Goal: Transaction & Acquisition: Purchase product/service

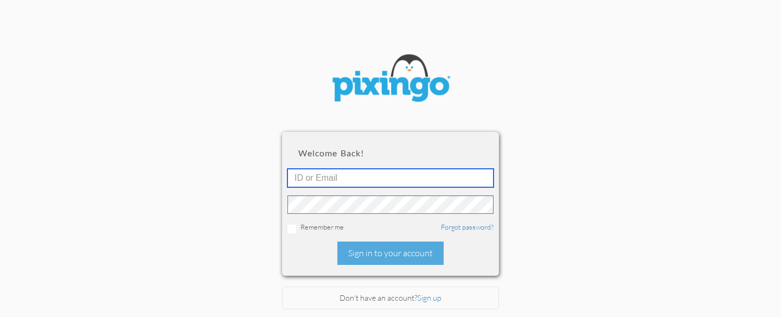
click at [290, 177] on input "text" at bounding box center [390, 178] width 206 height 18
type input "2109"
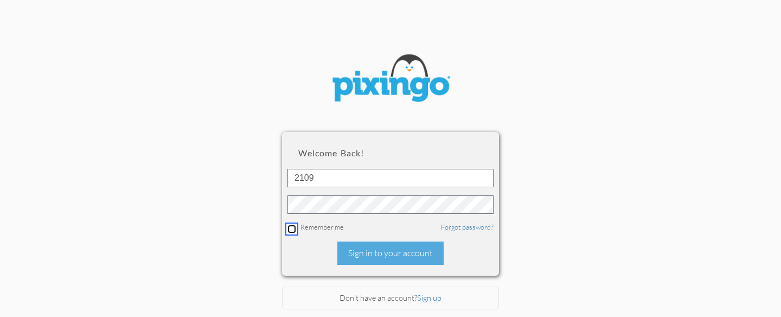
click at [290, 227] on input "checkbox" at bounding box center [291, 228] width 9 height 9
checkbox input "true"
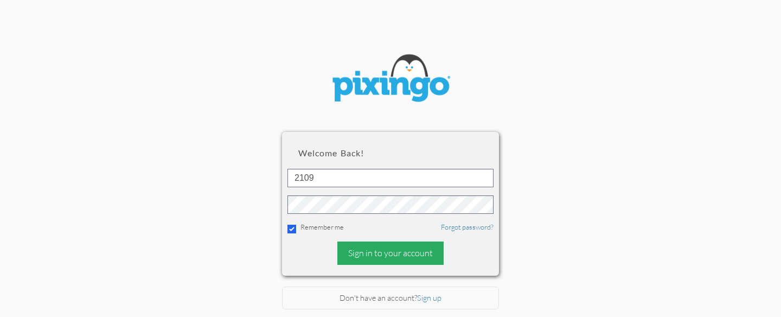
click at [387, 251] on div "Sign in to your account" at bounding box center [390, 252] width 106 height 23
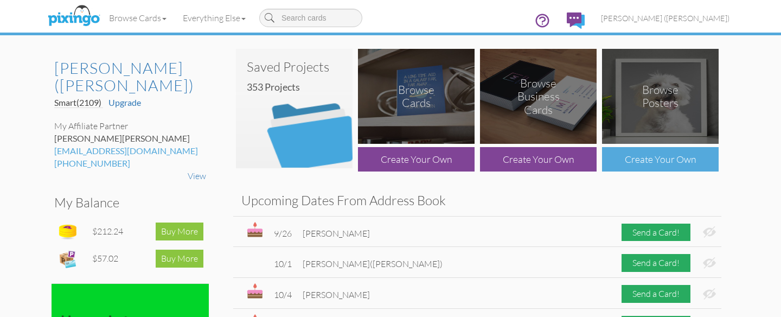
click at [648, 153] on div "Create Your Own" at bounding box center [660, 159] width 117 height 24
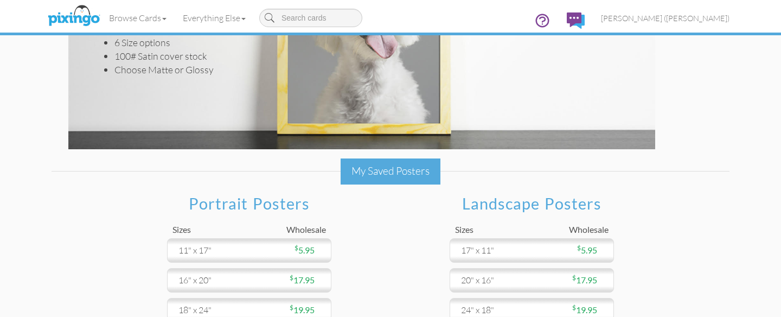
scroll to position [209, 0]
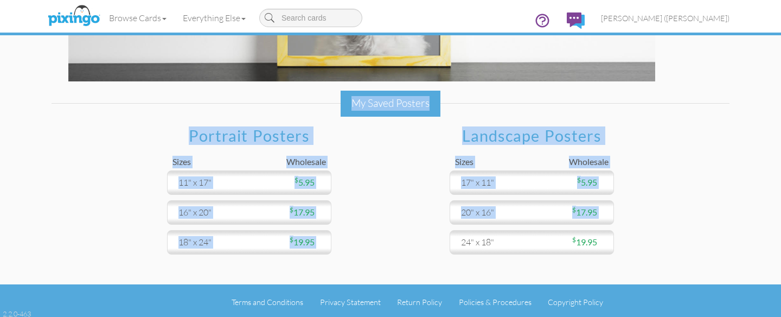
drag, startPoint x: 678, startPoint y: 263, endPoint x: 683, endPoint y: 219, distance: 44.7
click at [680, 226] on div "Posters Create your own poster using your photos, or choose from over 10,000 fr…" at bounding box center [390, 24] width 694 height 466
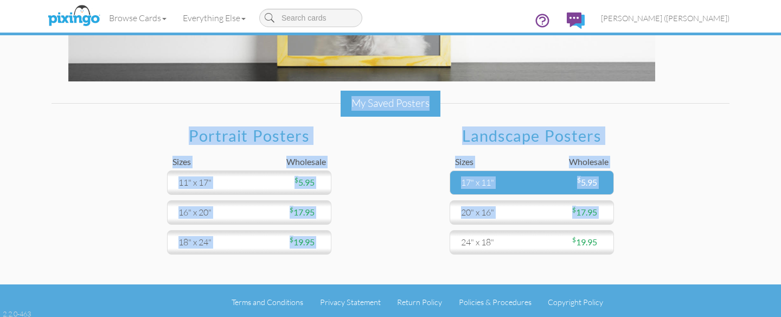
click at [522, 178] on div "17" x 11"" at bounding box center [494, 182] width 76 height 12
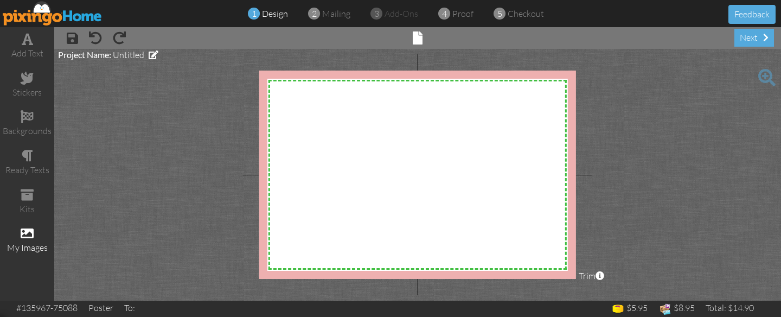
click at [29, 229] on span at bounding box center [27, 233] width 13 height 13
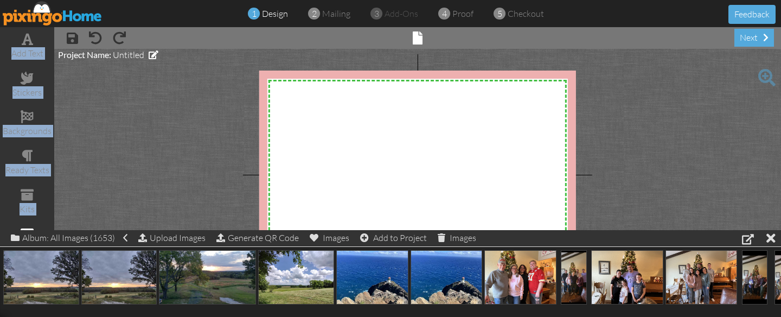
drag, startPoint x: 696, startPoint y: 36, endPoint x: 696, endPoint y: 18, distance: 17.4
click at [696, 17] on div "1 design 2 mailing 3 add-ons 4 proof 5 checkout Feedback add text stickers back…" at bounding box center [390, 158] width 781 height 317
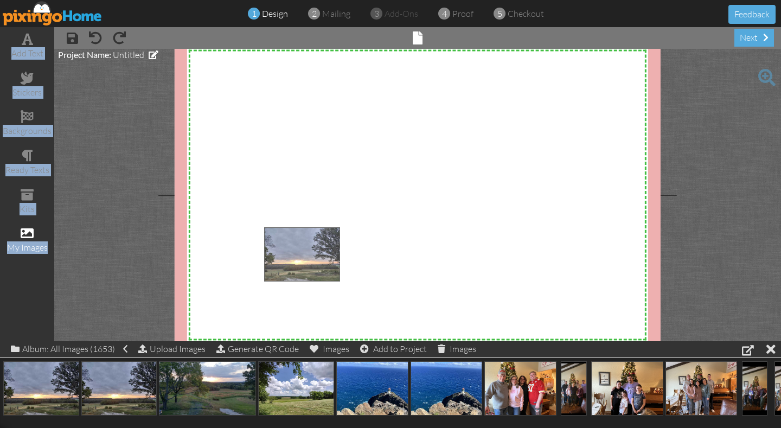
drag, startPoint x: 30, startPoint y: 393, endPoint x: 291, endPoint y: 255, distance: 295.2
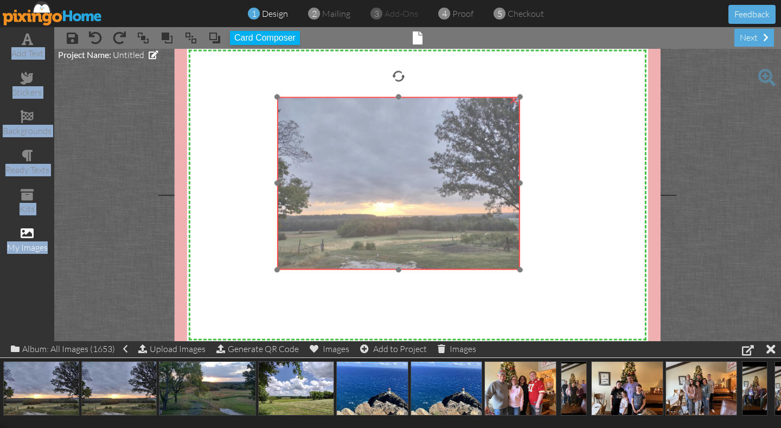
drag, startPoint x: 322, startPoint y: 260, endPoint x: 336, endPoint y: 137, distance: 123.8
click at [336, 134] on img at bounding box center [398, 183] width 243 height 173
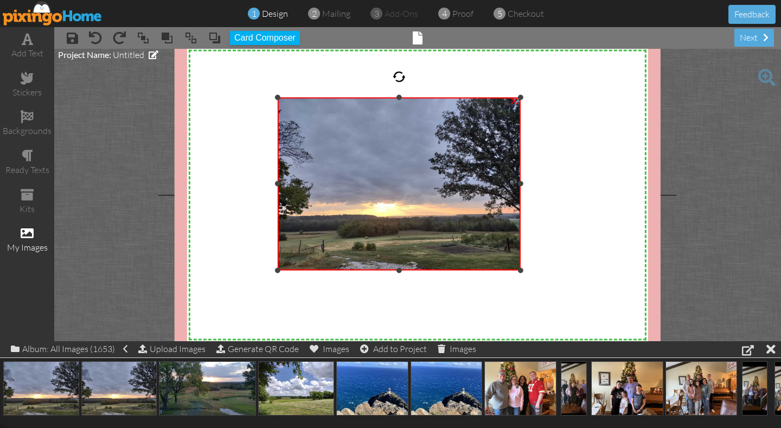
click at [514, 100] on div "×" at bounding box center [513, 99] width 17 height 17
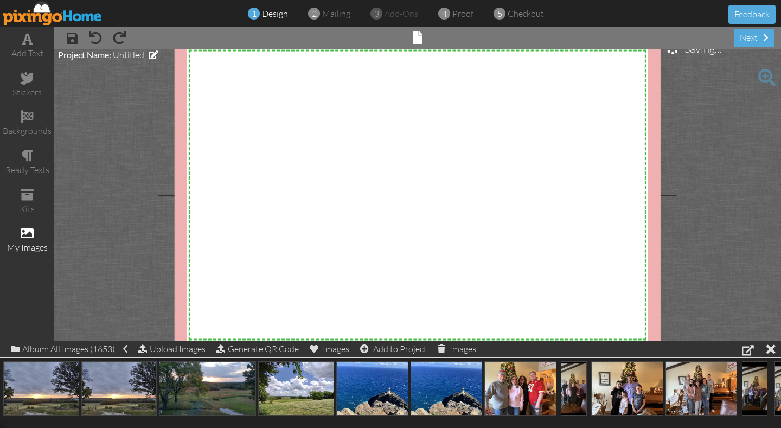
drag, startPoint x: 741, startPoint y: 222, endPoint x: 705, endPoint y: 200, distance: 41.4
click at [705, 200] on project-studio-wrapper "X X X X X X X X X X X X X X X X X X X X X X X X X X X X X X X X X X X X X X X X…" at bounding box center [417, 195] width 727 height 292
drag, startPoint x: 768, startPoint y: 333, endPoint x: 729, endPoint y: 280, distance: 65.6
click at [729, 290] on project-studio-wrapper "X X X X X X X X X X X X X X X X X X X X X X X X X X X X X X X X X X X X X X X X…" at bounding box center [417, 195] width 727 height 292
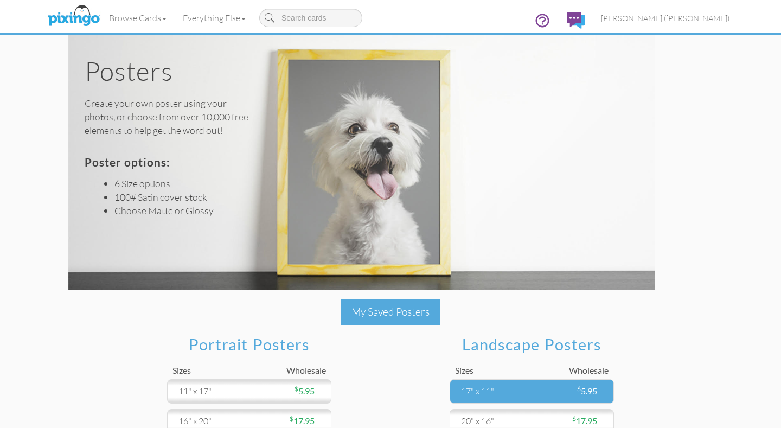
click at [511, 316] on div "17" x 11"" at bounding box center [494, 391] width 76 height 12
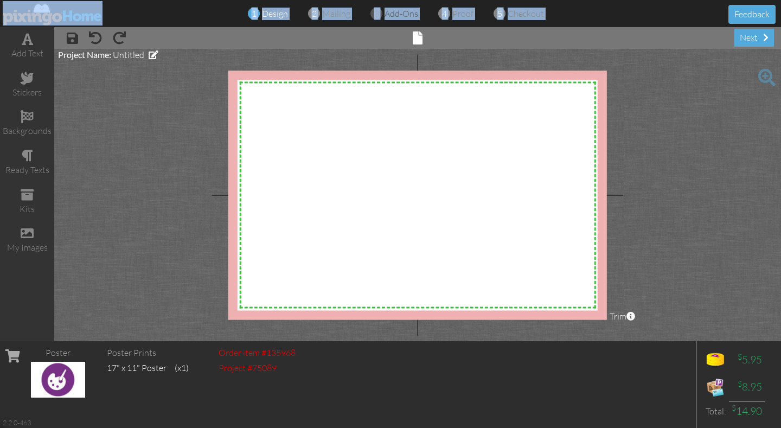
drag, startPoint x: 677, startPoint y: 8, endPoint x: 573, endPoint y: 27, distance: 106.3
click at [571, 26] on div "1 design 2 mailing 3 add-ons 4 proof 5 checkout Feedback" at bounding box center [390, 13] width 781 height 27
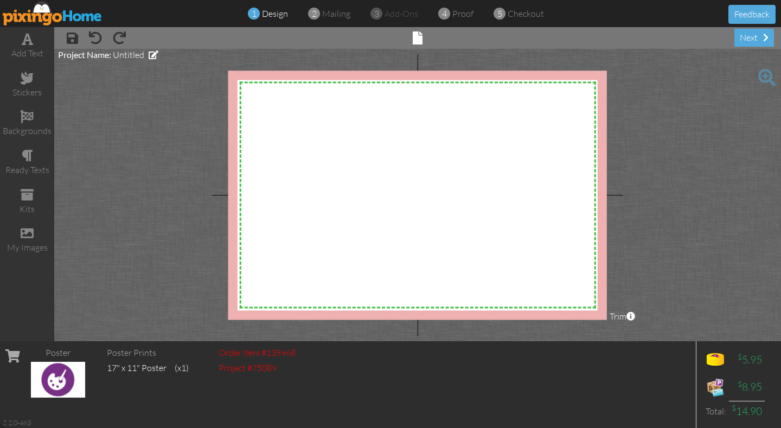
drag, startPoint x: 644, startPoint y: 41, endPoint x: 531, endPoint y: 48, distance: 113.0
click at [531, 48] on div "× save × undo × redo × front next" at bounding box center [417, 38] width 727 height 22
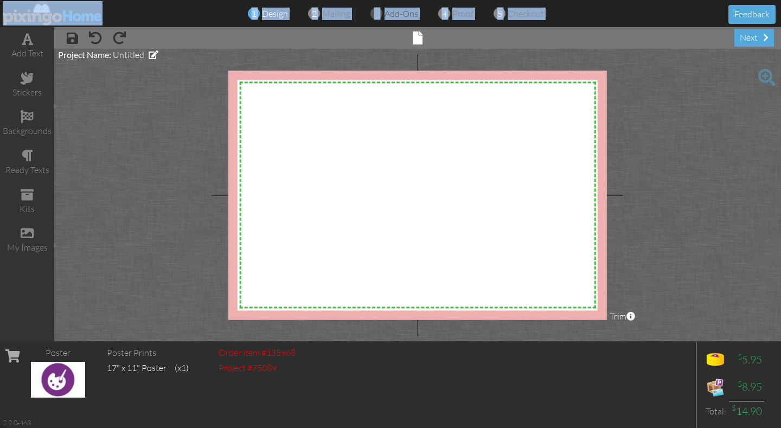
drag, startPoint x: 652, startPoint y: 20, endPoint x: 588, endPoint y: 9, distance: 65.4
click at [590, 11] on div "1 design 2 mailing 3 add-ons 4 proof 5 checkout Feedback" at bounding box center [390, 13] width 781 height 27
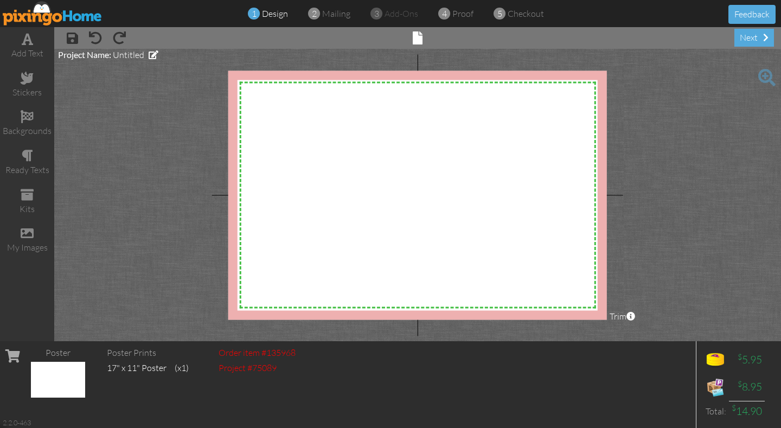
drag, startPoint x: 701, startPoint y: 323, endPoint x: 691, endPoint y: 260, distance: 64.1
click at [692, 268] on project-studio-wrapper "X X X X X X X X X X X X X X X X X X X X X X X X X X X X X X X X X X X X X X X X…" at bounding box center [417, 195] width 727 height 292
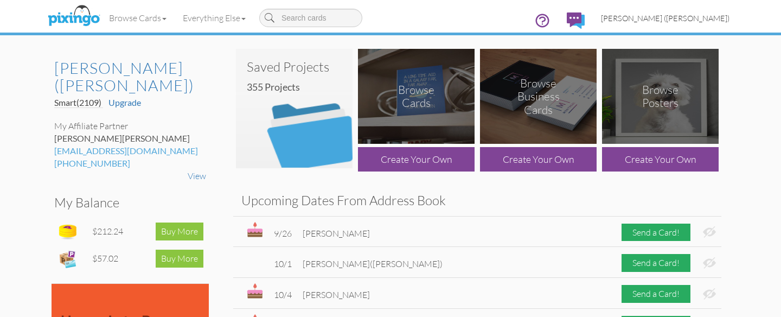
click at [700, 21] on span "[PERSON_NAME] ([PERSON_NAME])" at bounding box center [665, 18] width 129 height 9
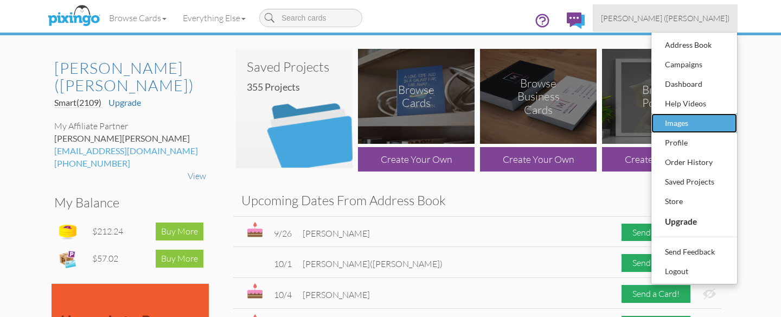
click at [679, 126] on div "Images" at bounding box center [694, 123] width 64 height 16
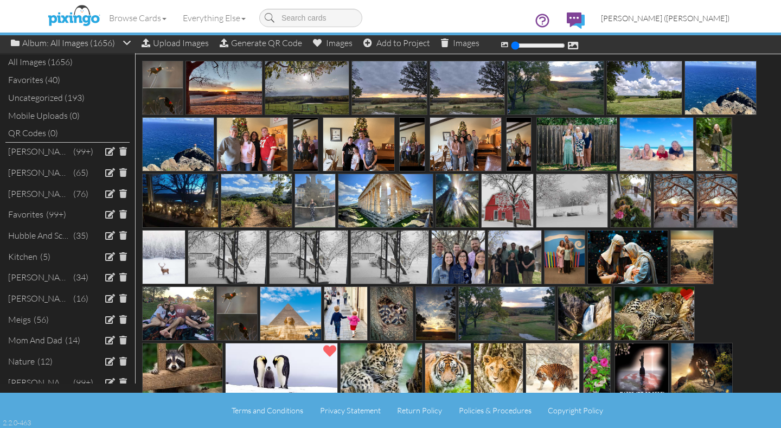
click at [704, 15] on span "[PERSON_NAME] ([PERSON_NAME])" at bounding box center [665, 18] width 129 height 9
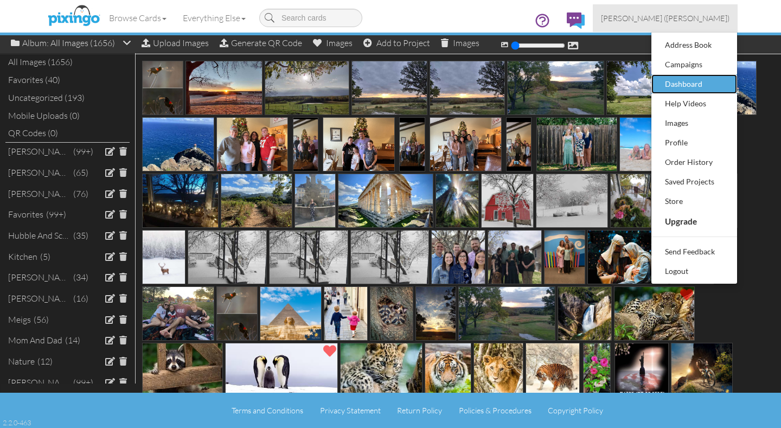
click at [692, 85] on div "Dashboard" at bounding box center [694, 84] width 64 height 16
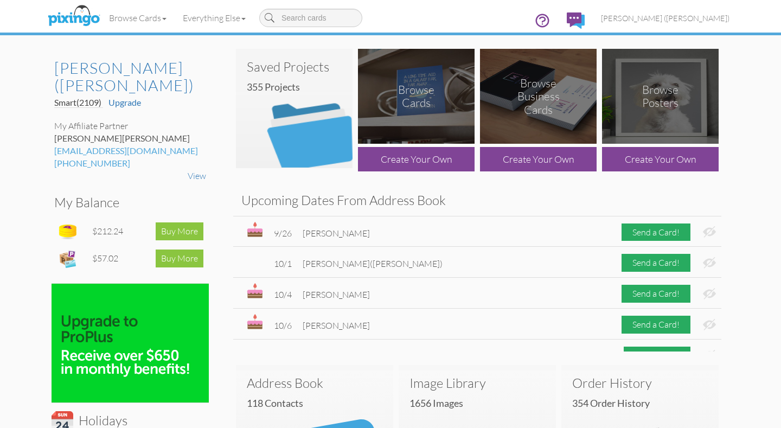
click at [653, 108] on div "Browse Posters" at bounding box center [660, 96] width 59 height 27
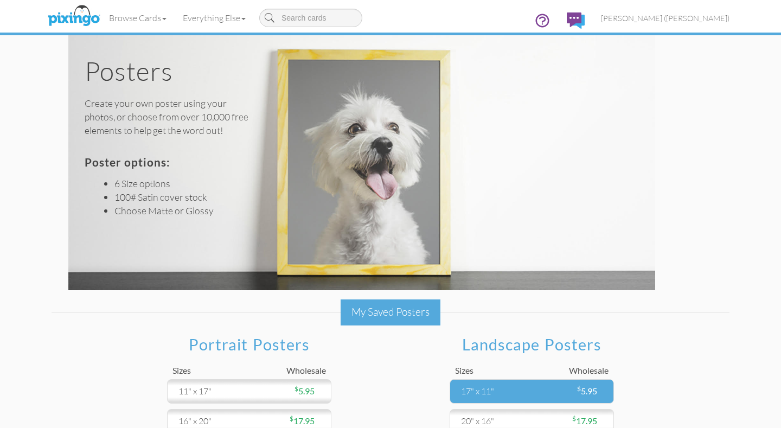
click at [488, 388] on div "17" x 11"" at bounding box center [494, 391] width 76 height 12
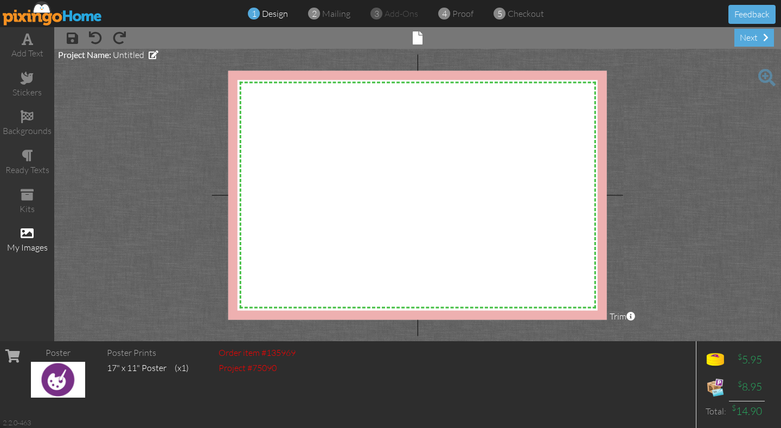
click at [30, 227] on span at bounding box center [27, 233] width 13 height 13
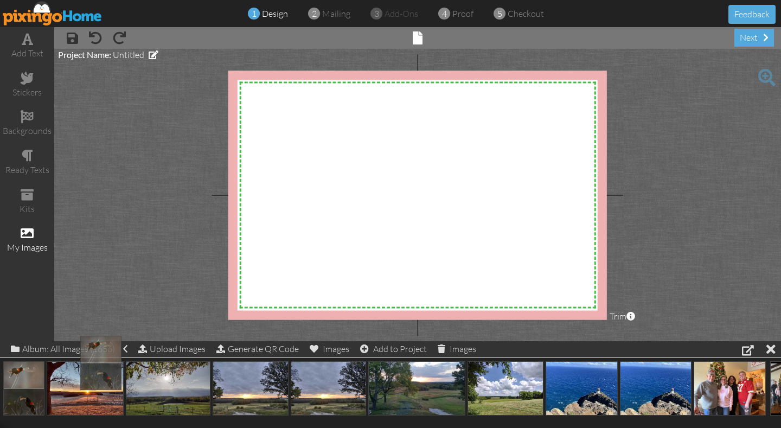
drag, startPoint x: 25, startPoint y: 371, endPoint x: 191, endPoint y: 301, distance: 180.6
drag, startPoint x: 190, startPoint y: 302, endPoint x: 470, endPoint y: 226, distance: 290.1
click at [470, 226] on project-studio-wrapper "X X X X X X X X X X X X X X X X X X X X X X X X X X X X X X X X X X X X X X X X…" at bounding box center [417, 195] width 727 height 292
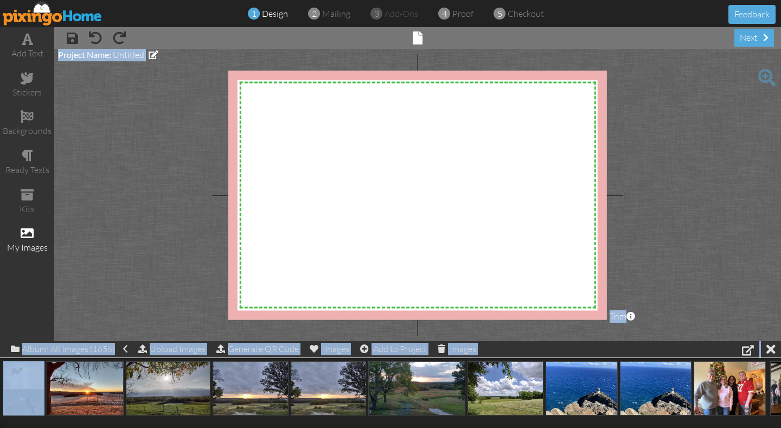
drag, startPoint x: 30, startPoint y: 369, endPoint x: 332, endPoint y: 232, distance: 331.5
click at [13, 370] on img at bounding box center [23, 388] width 41 height 54
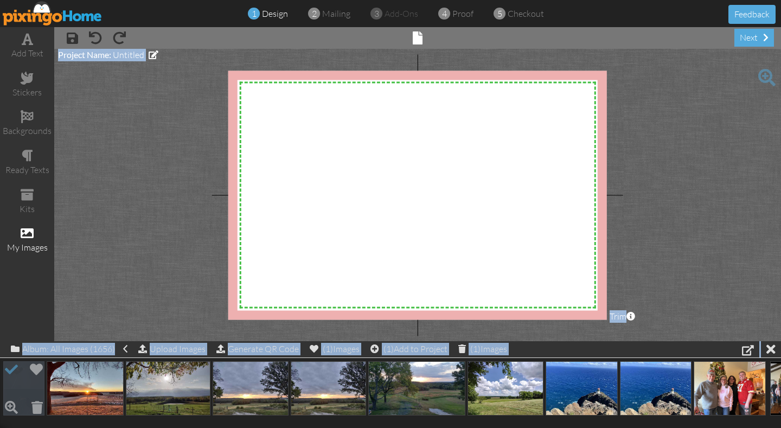
click at [13, 371] on span at bounding box center [11, 369] width 18 height 18
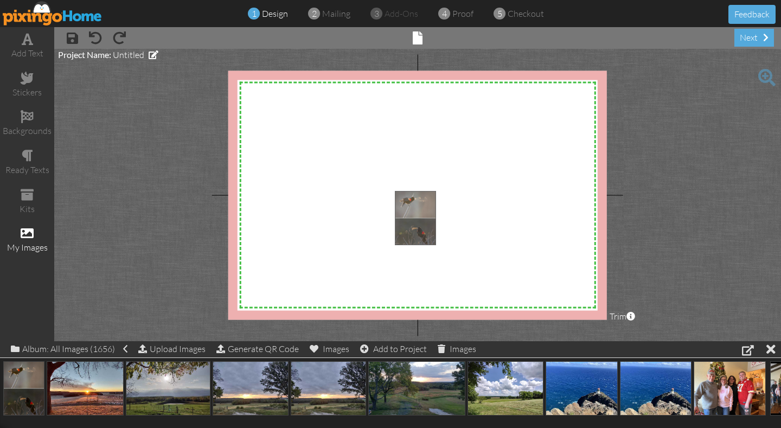
drag, startPoint x: 13, startPoint y: 370, endPoint x: 405, endPoint y: 201, distance: 426.7
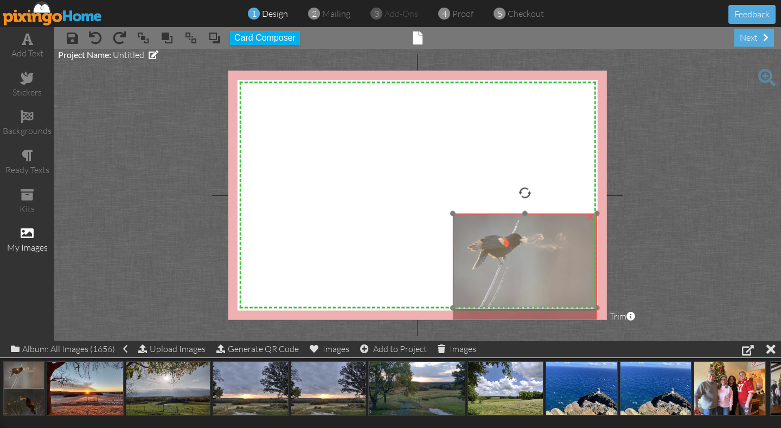
drag, startPoint x: 450, startPoint y: 246, endPoint x: 507, endPoint y: 269, distance: 61.8
click at [507, 269] on img at bounding box center [525, 307] width 144 height 189
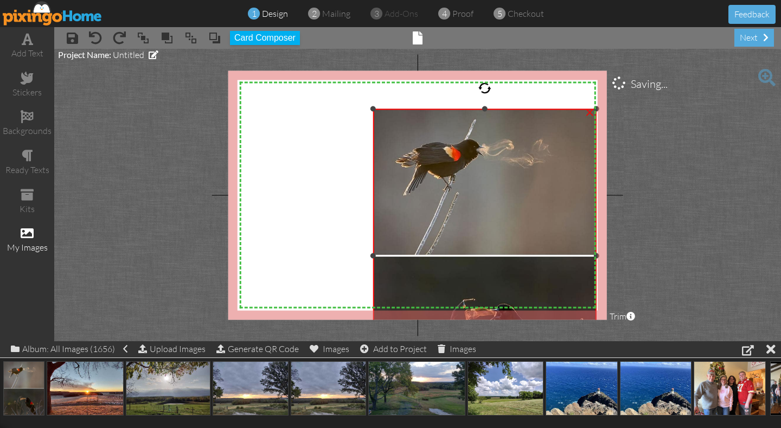
drag, startPoint x: 454, startPoint y: 214, endPoint x: 243, endPoint y: 106, distance: 237.4
click at [241, 108] on div "X X X X X X X X X X X X X X X X X X X X X X X X X X X X X X X X X X X X X X X X…" at bounding box center [417, 194] width 379 height 249
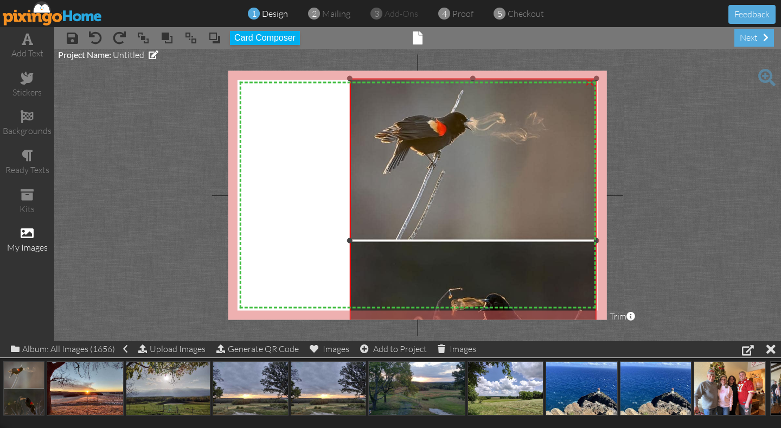
drag, startPoint x: 373, startPoint y: 108, endPoint x: 270, endPoint y: 76, distance: 108.2
click at [270, 76] on div "X X X X X X X X X X X X X X X X X X X X X X X X X X X X X X X X X X X X X X X X…" at bounding box center [417, 194] width 379 height 249
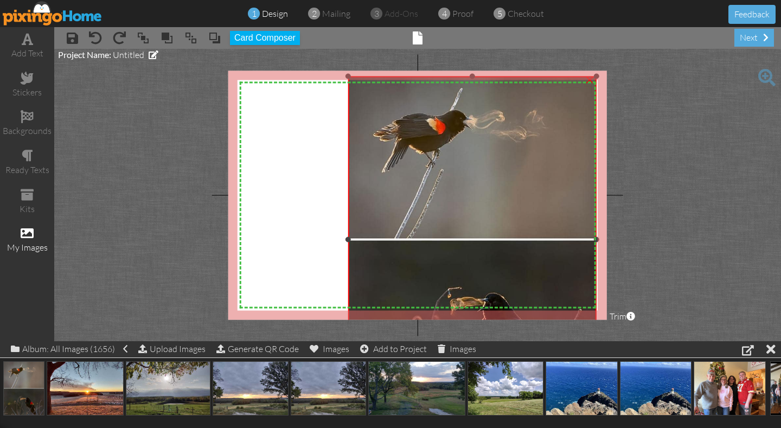
drag, startPoint x: 350, startPoint y: 238, endPoint x: 333, endPoint y: 238, distance: 16.8
click at [329, 237] on div "X X X X X X X X X X X X X X X X X X X X X X X X X X X X X X X X X X X X X X X X…" at bounding box center [417, 194] width 379 height 249
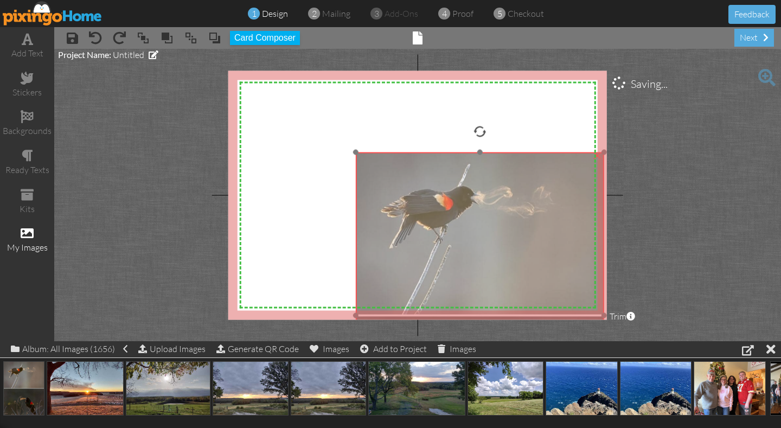
drag, startPoint x: 365, startPoint y: 198, endPoint x: 373, endPoint y: 272, distance: 74.1
click at [373, 273] on img at bounding box center [480, 315] width 248 height 326
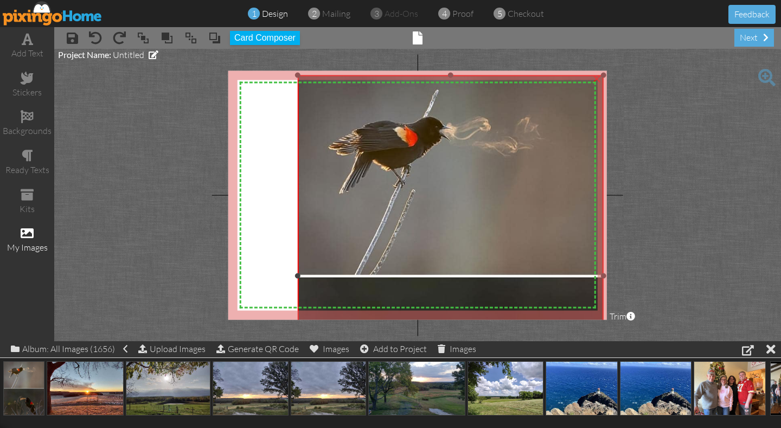
drag, startPoint x: 355, startPoint y: 151, endPoint x: 245, endPoint y: 74, distance: 134.0
click at [246, 75] on div "X X X X X X X X X X X X X X X X X X X X X X X X X X X X X X X X X X X X X X X X…" at bounding box center [417, 194] width 379 height 249
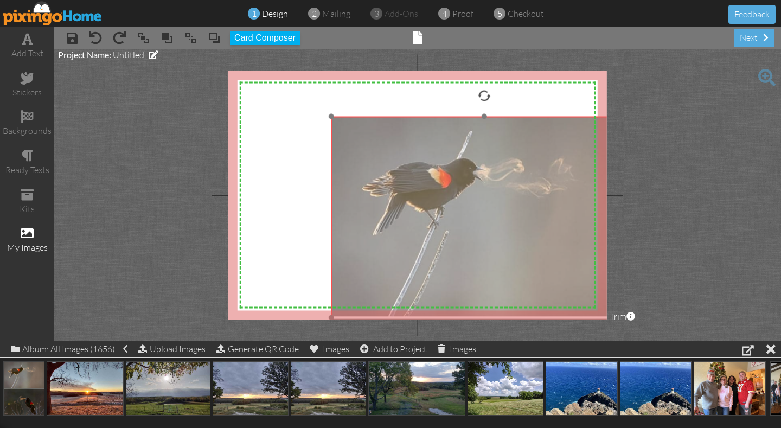
drag, startPoint x: 355, startPoint y: 201, endPoint x: 388, endPoint y: 242, distance: 53.6
click at [388, 242] on img at bounding box center [484, 317] width 306 height 402
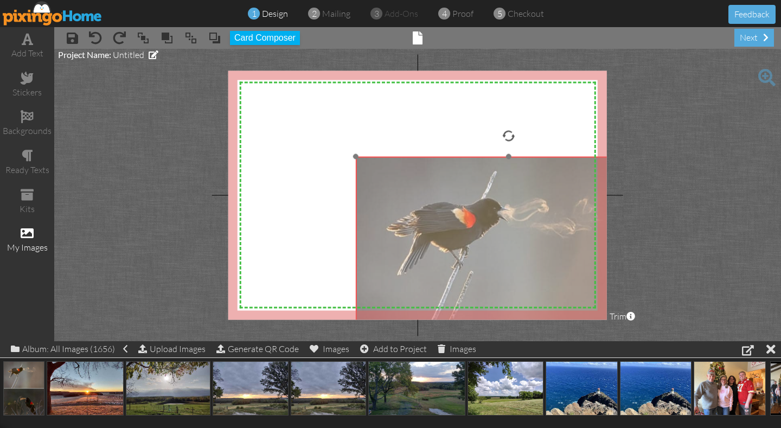
drag, startPoint x: 335, startPoint y: 164, endPoint x: 359, endPoint y: 203, distance: 45.6
click at [359, 203] on img at bounding box center [508, 357] width 306 height 402
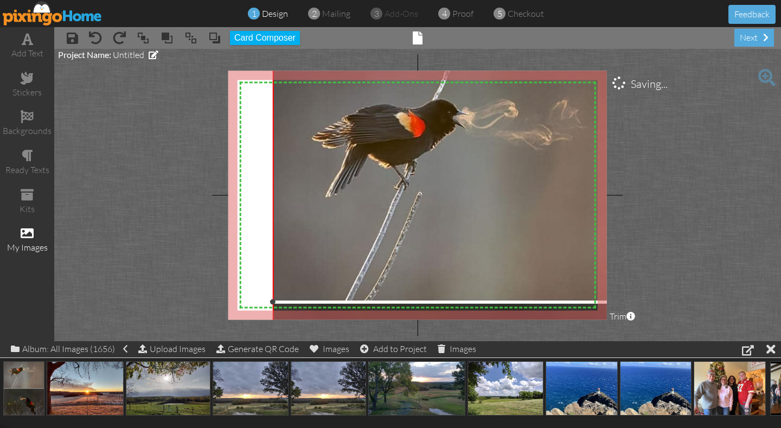
drag, startPoint x: 356, startPoint y: 155, endPoint x: 227, endPoint y: 46, distance: 168.9
click at [227, 46] on div "× save × undo × redo × bring to front × bring forward × send to back × send beh…" at bounding box center [417, 184] width 727 height 314
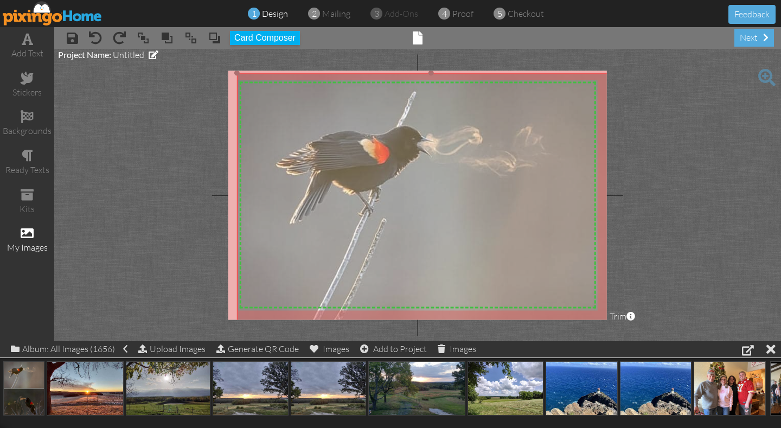
drag, startPoint x: 330, startPoint y: 114, endPoint x: 294, endPoint y: 139, distance: 43.3
click at [294, 139] on img at bounding box center [431, 328] width 389 height 511
